Goal: Task Accomplishment & Management: Use online tool/utility

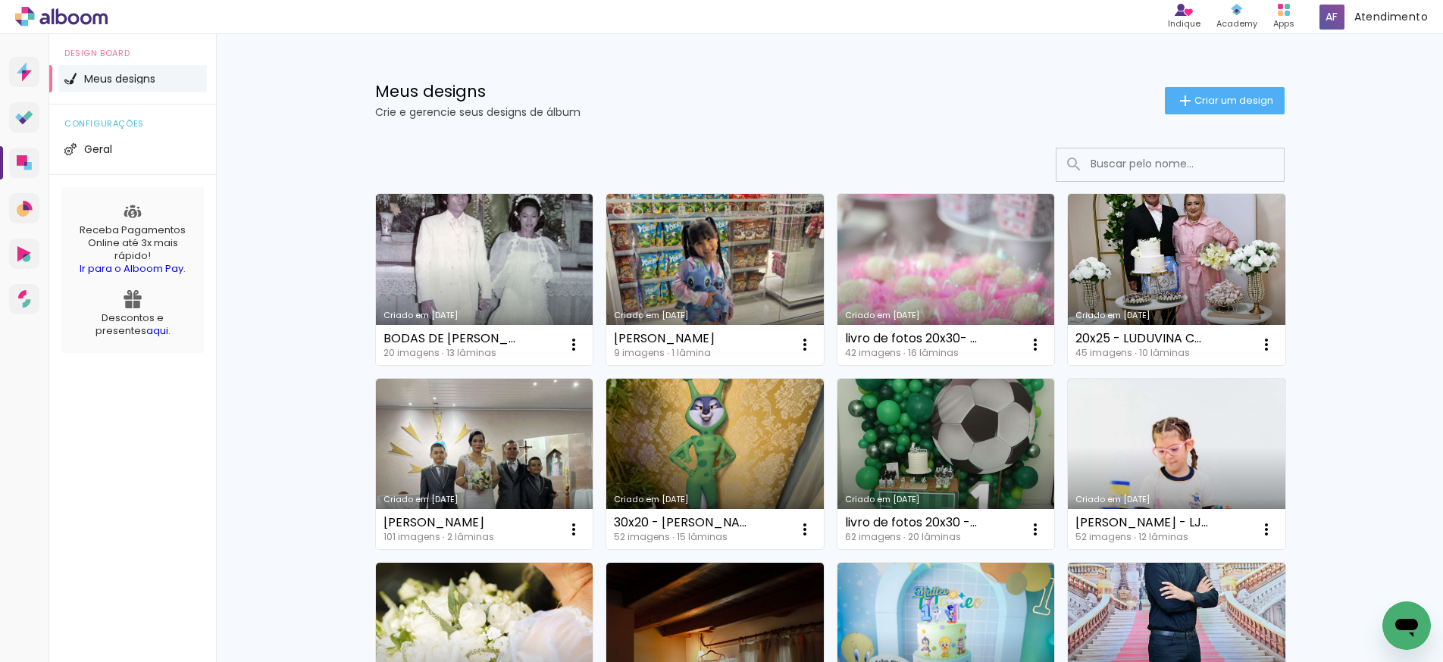
click at [1099, 161] on input at bounding box center [1191, 163] width 216 height 31
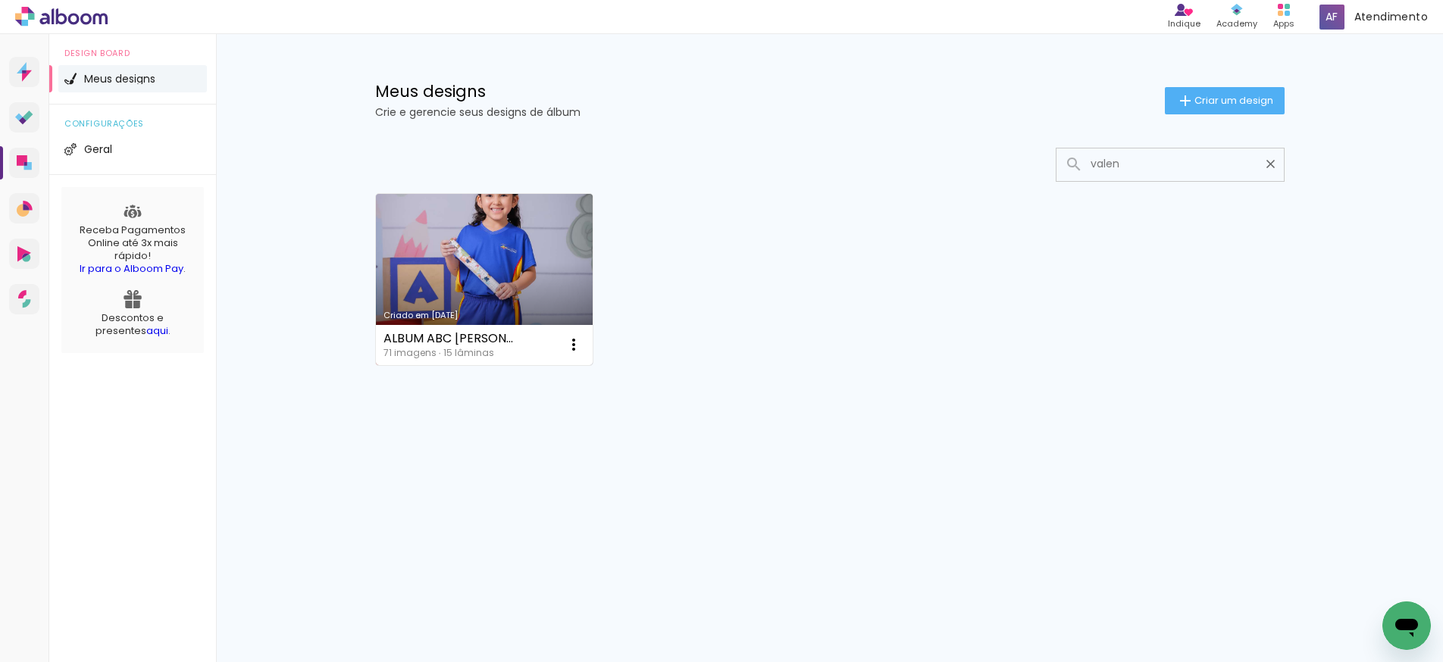
type input "valen"
type paper-input "valen"
click at [445, 267] on link "Criado em [DATE]" at bounding box center [484, 279] width 217 height 171
